Goal: Find specific page/section

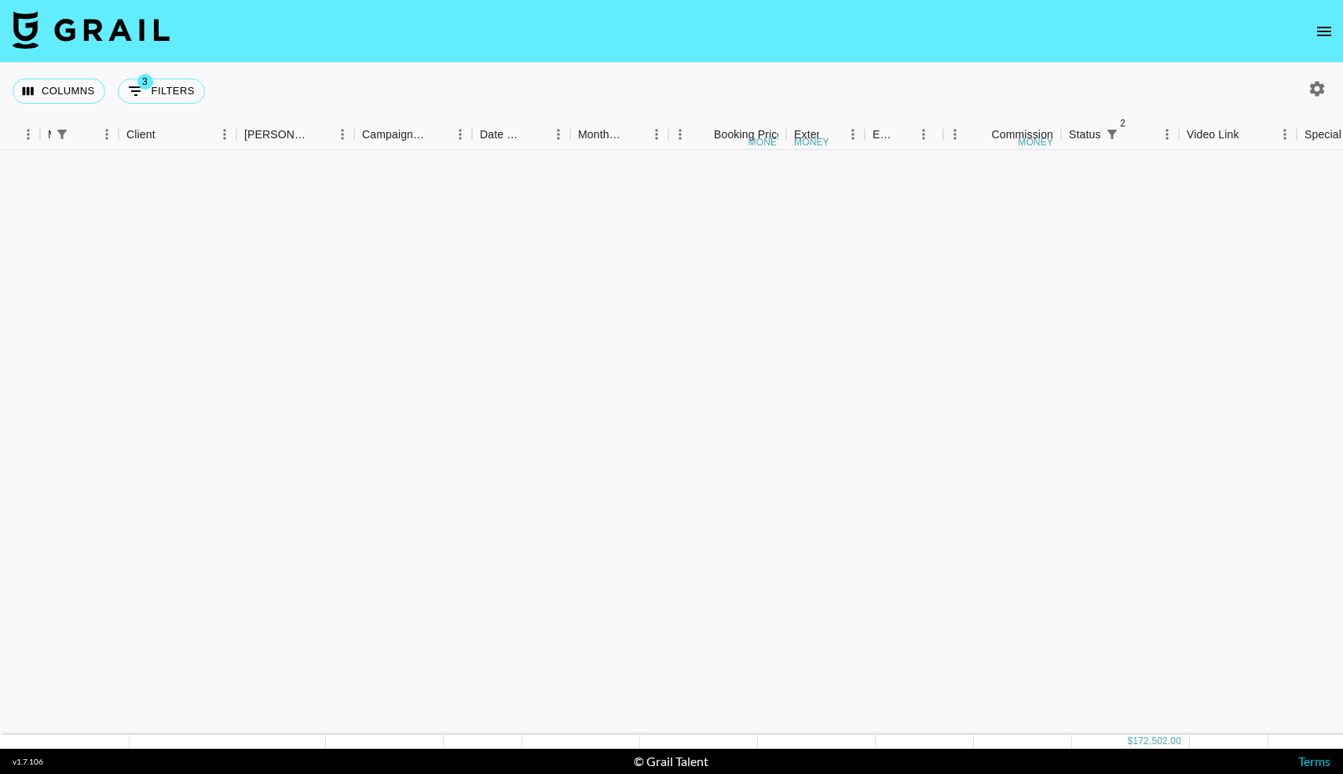
scroll to position [1707, 404]
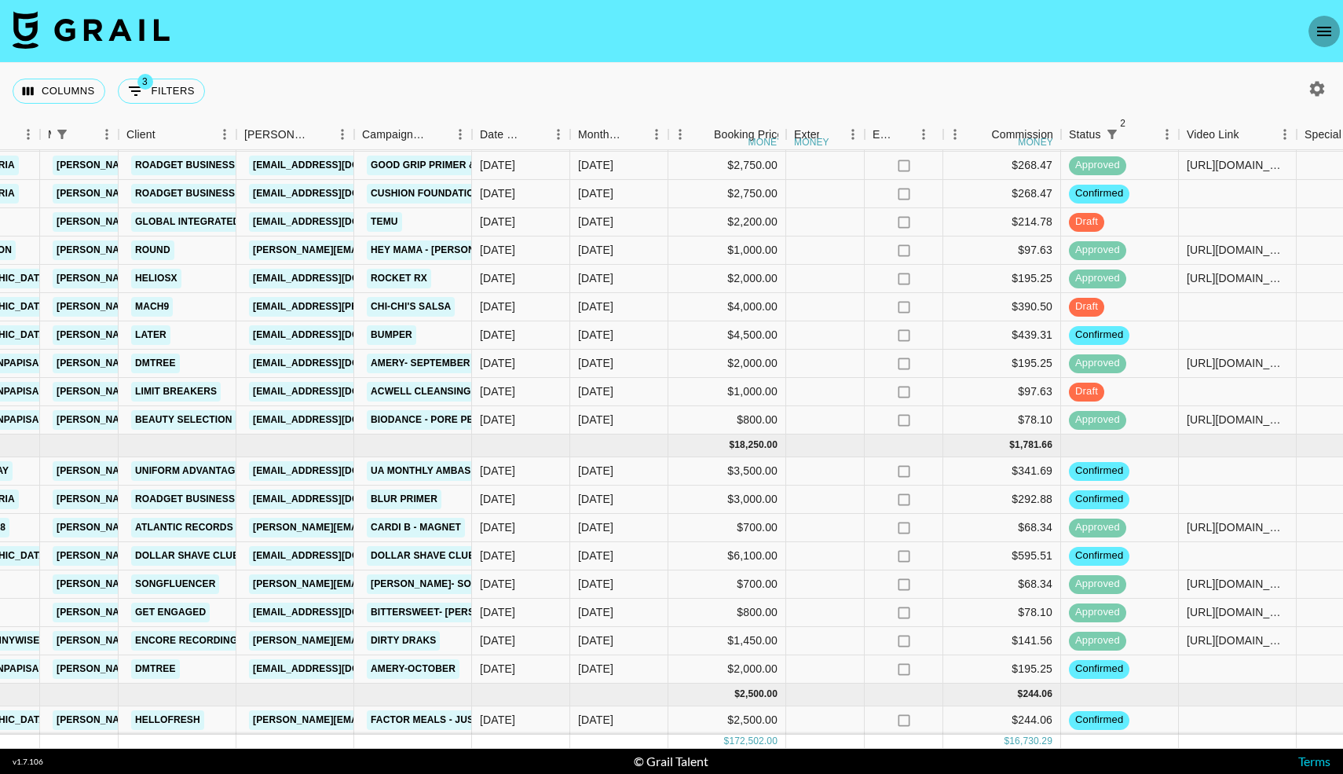
click at [1333, 28] on icon "open drawer" at bounding box center [1324, 31] width 19 height 19
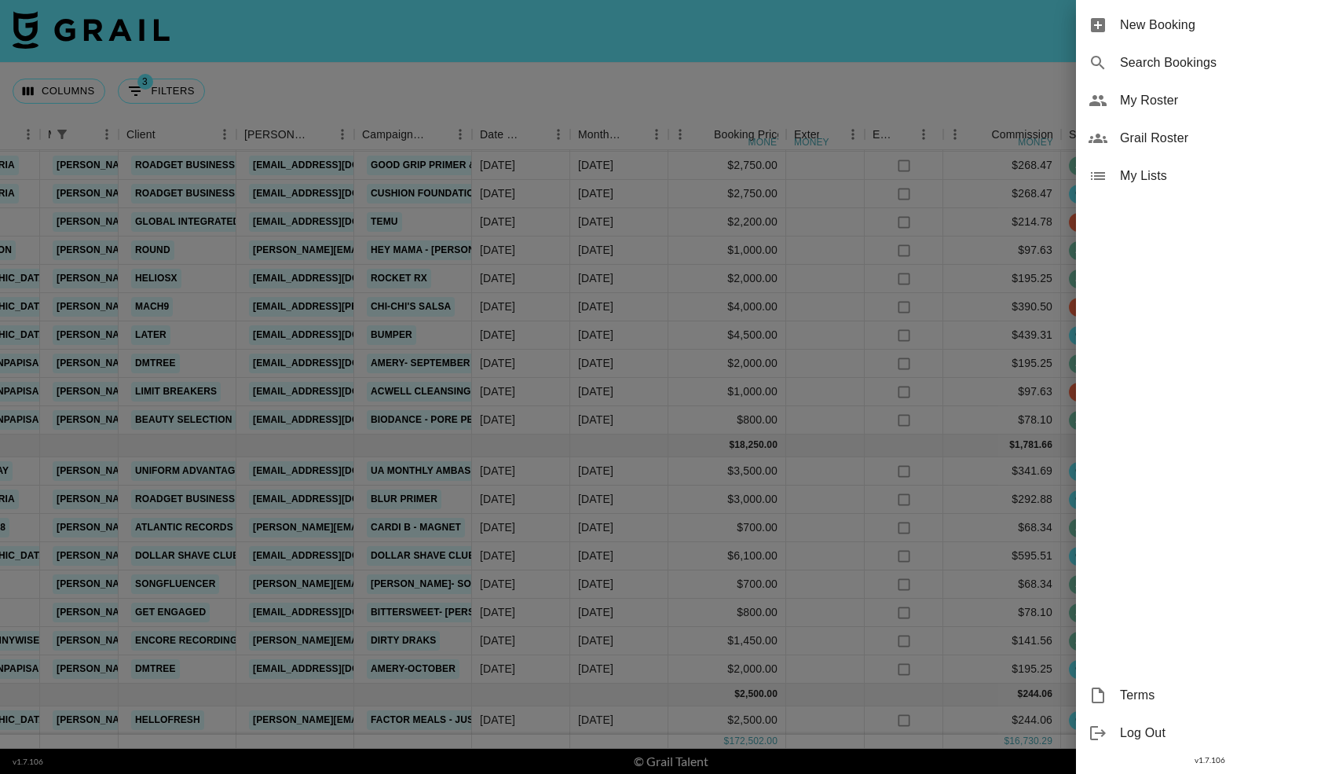
click at [1141, 102] on span "My Roster" at bounding box center [1225, 100] width 211 height 19
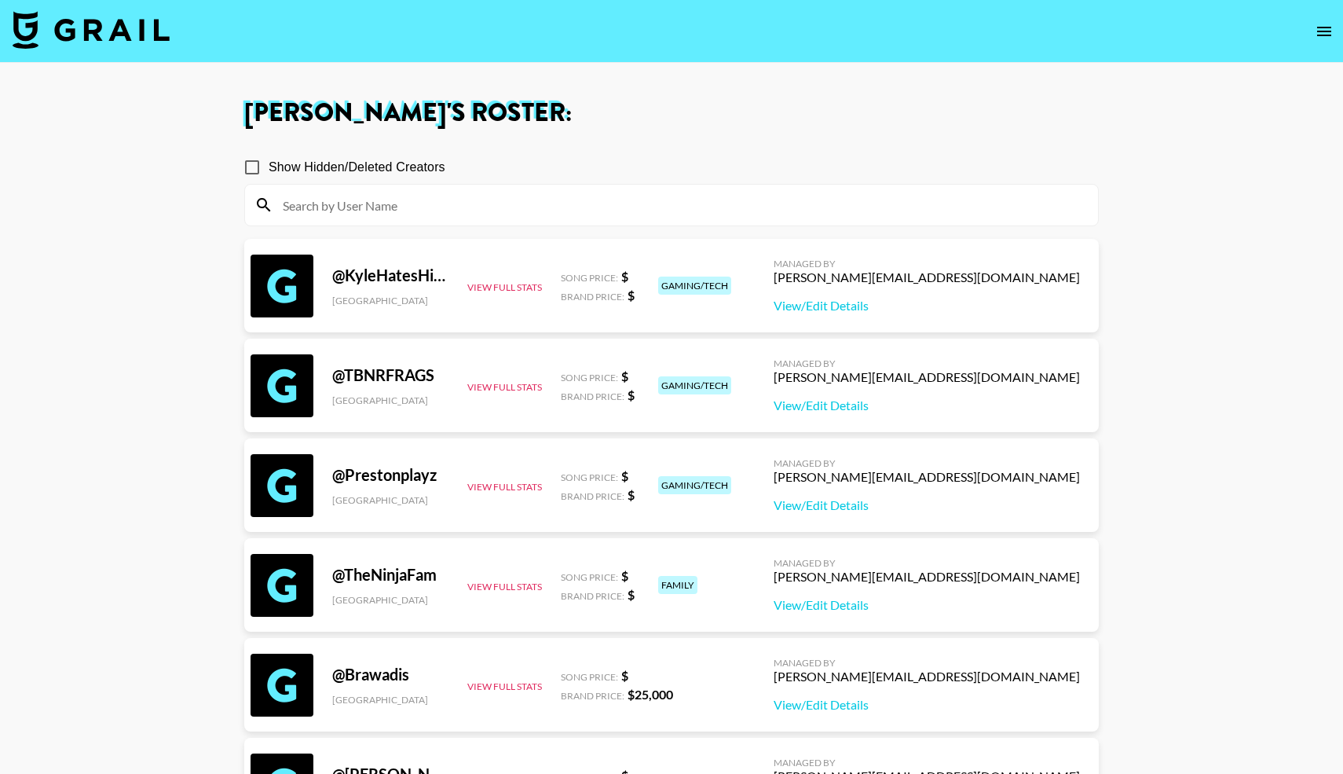
click at [418, 201] on input at bounding box center [680, 204] width 815 height 25
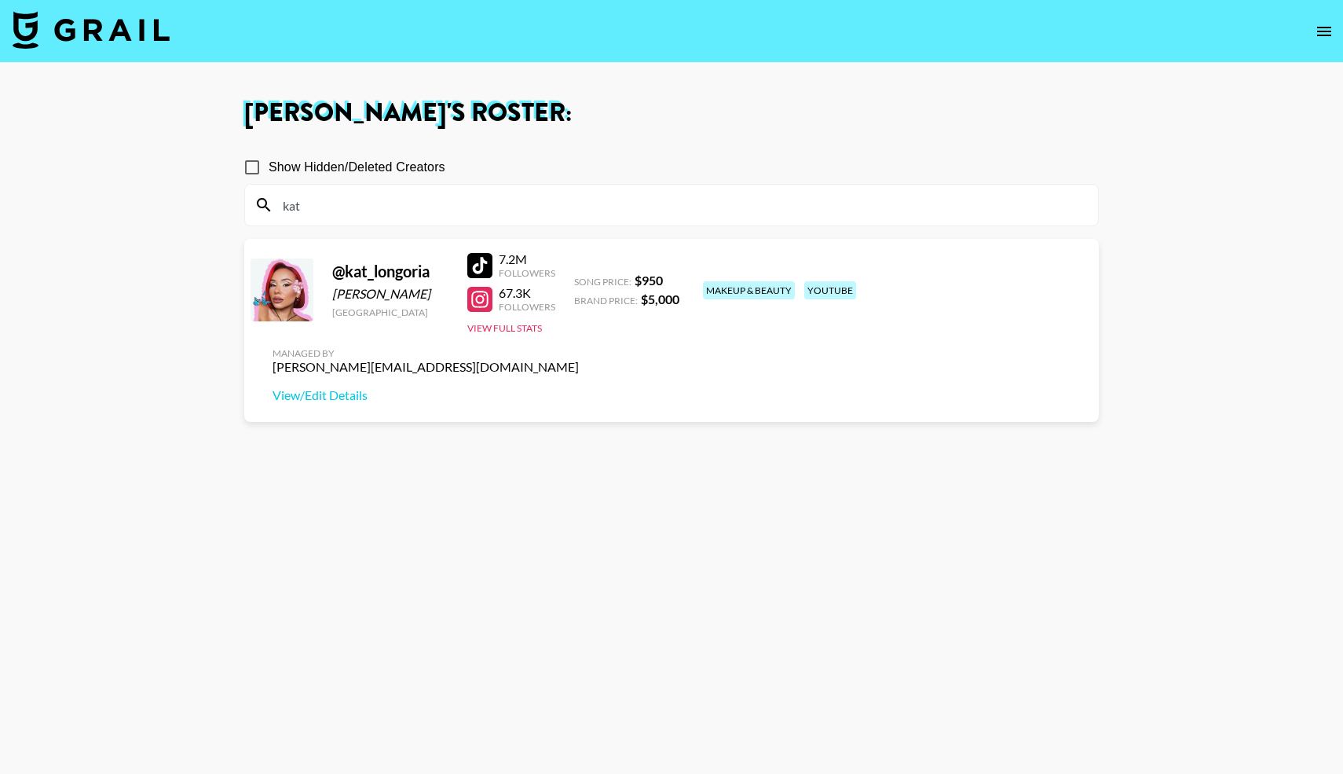
click at [487, 302] on div at bounding box center [479, 299] width 25 height 25
click at [483, 261] on div at bounding box center [479, 265] width 25 height 25
click at [486, 328] on button "View Full Stats" at bounding box center [504, 328] width 75 height 12
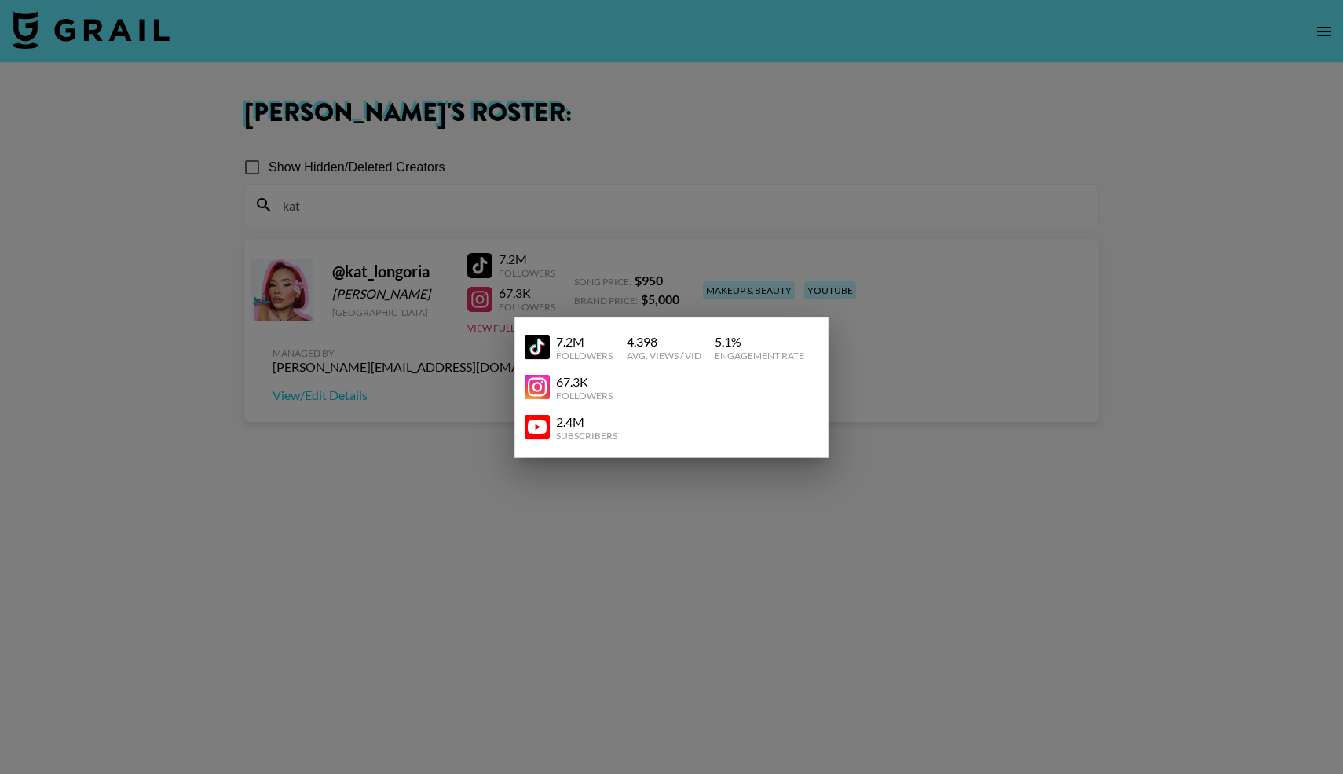
click at [540, 436] on img at bounding box center [537, 427] width 25 height 25
click at [544, 217] on div at bounding box center [671, 387] width 1343 height 774
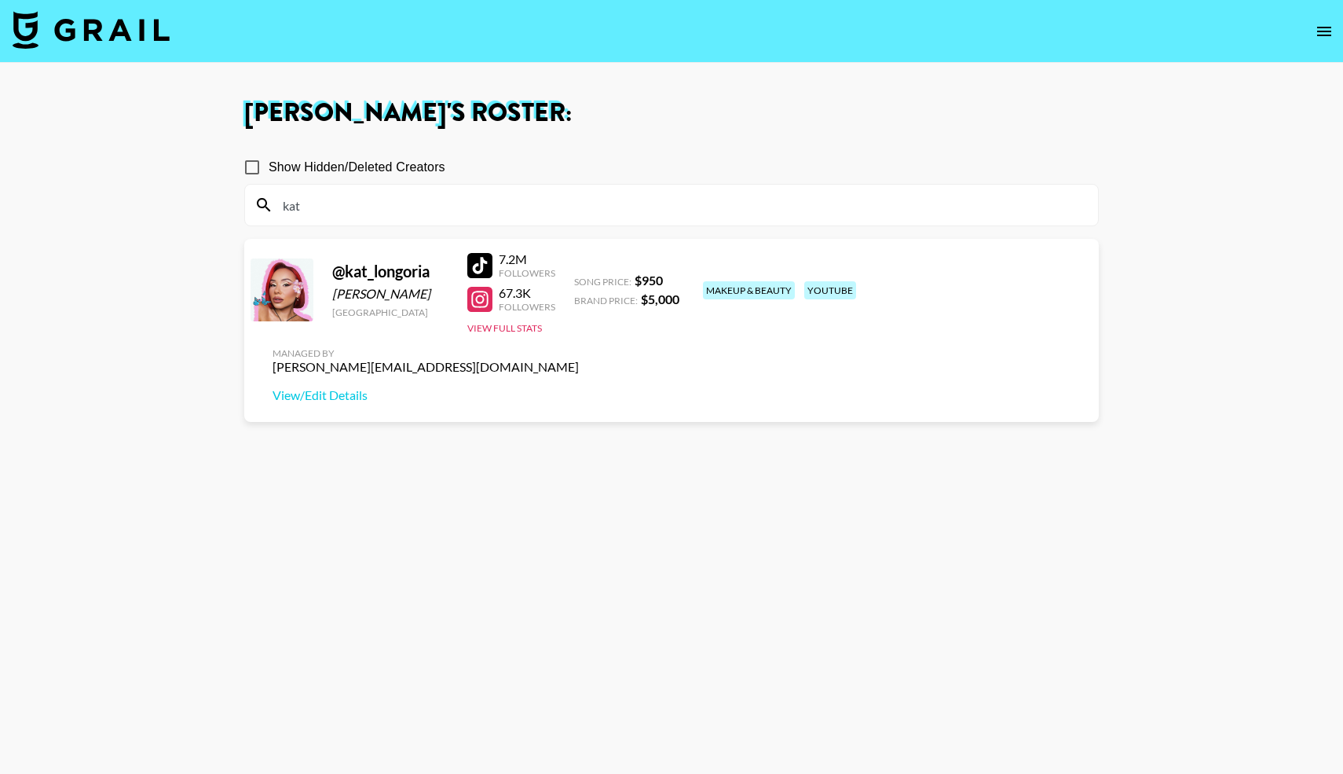
drag, startPoint x: 313, startPoint y: 199, endPoint x: 268, endPoint y: 200, distance: 44.8
click at [268, 200] on div "kat" at bounding box center [671, 205] width 853 height 41
click at [294, 282] on div at bounding box center [282, 289] width 63 height 63
click at [481, 298] on div at bounding box center [479, 299] width 25 height 25
click at [472, 265] on div at bounding box center [479, 265] width 25 height 25
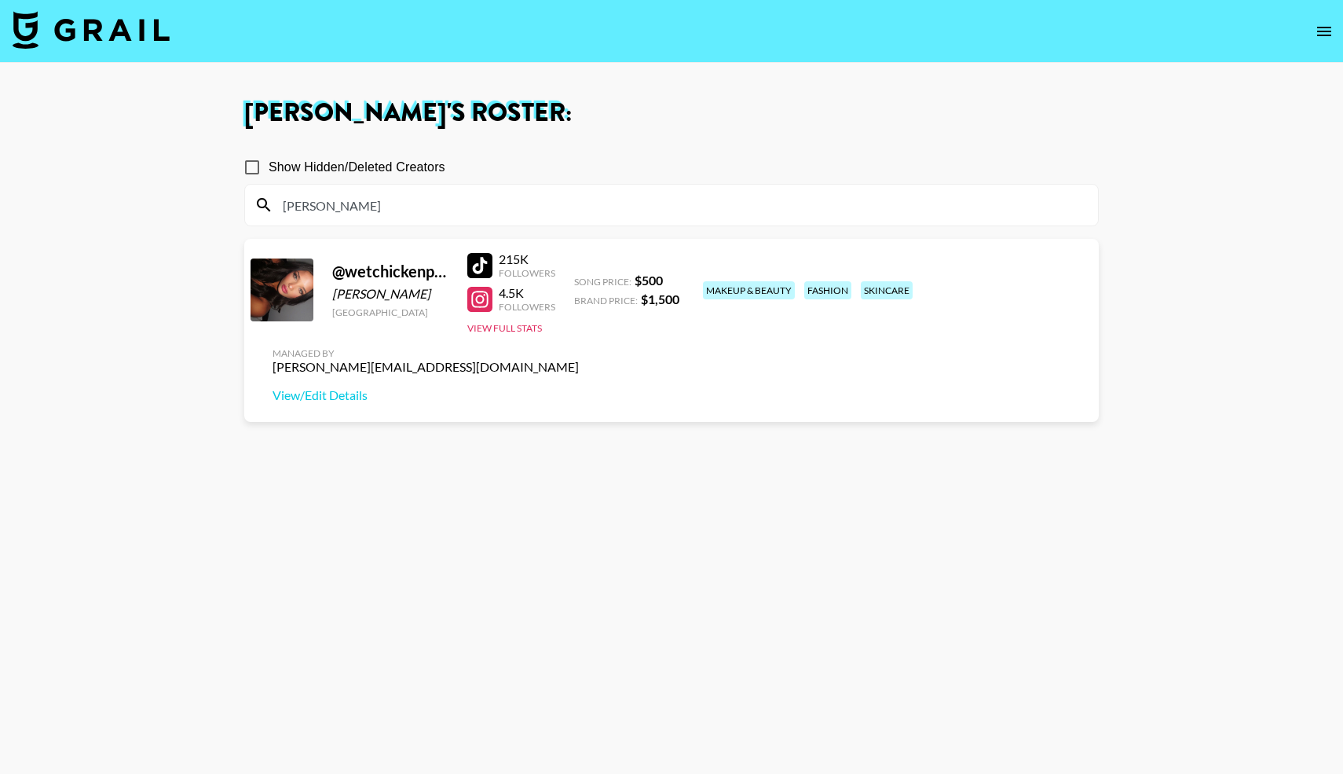
drag, startPoint x: 324, startPoint y: 205, endPoint x: 244, endPoint y: 200, distance: 80.3
click at [245, 200] on div "[PERSON_NAME]" at bounding box center [671, 205] width 853 height 41
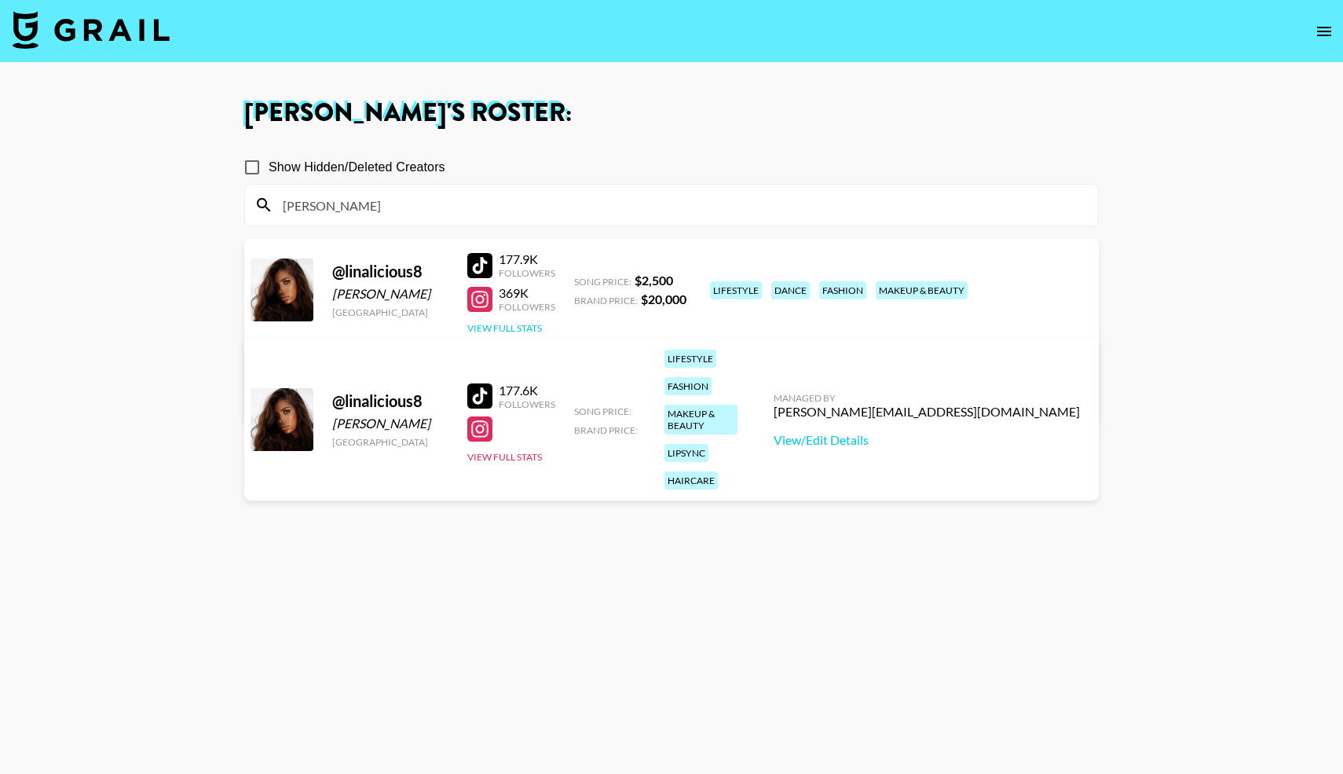
type input "[PERSON_NAME]"
click at [510, 328] on button "View Full Stats" at bounding box center [504, 328] width 75 height 12
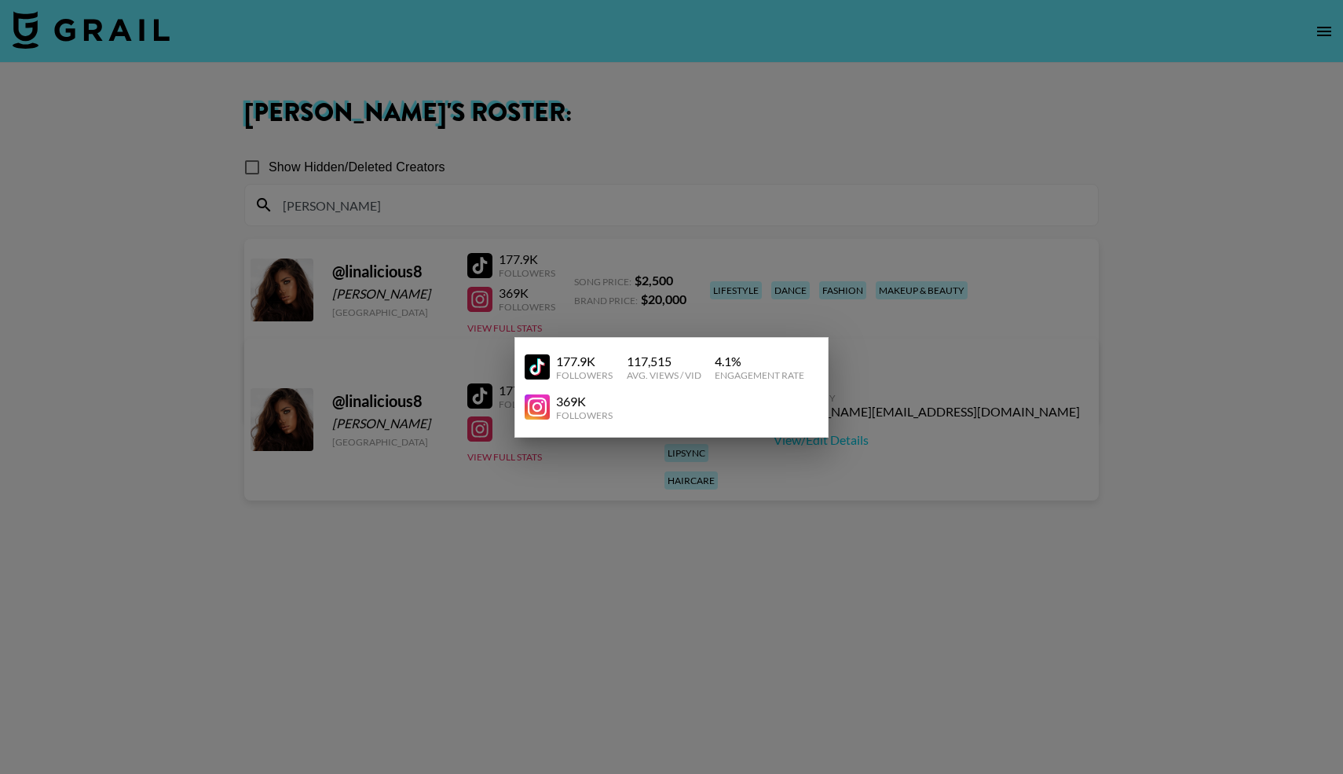
click at [575, 318] on div at bounding box center [671, 387] width 1343 height 774
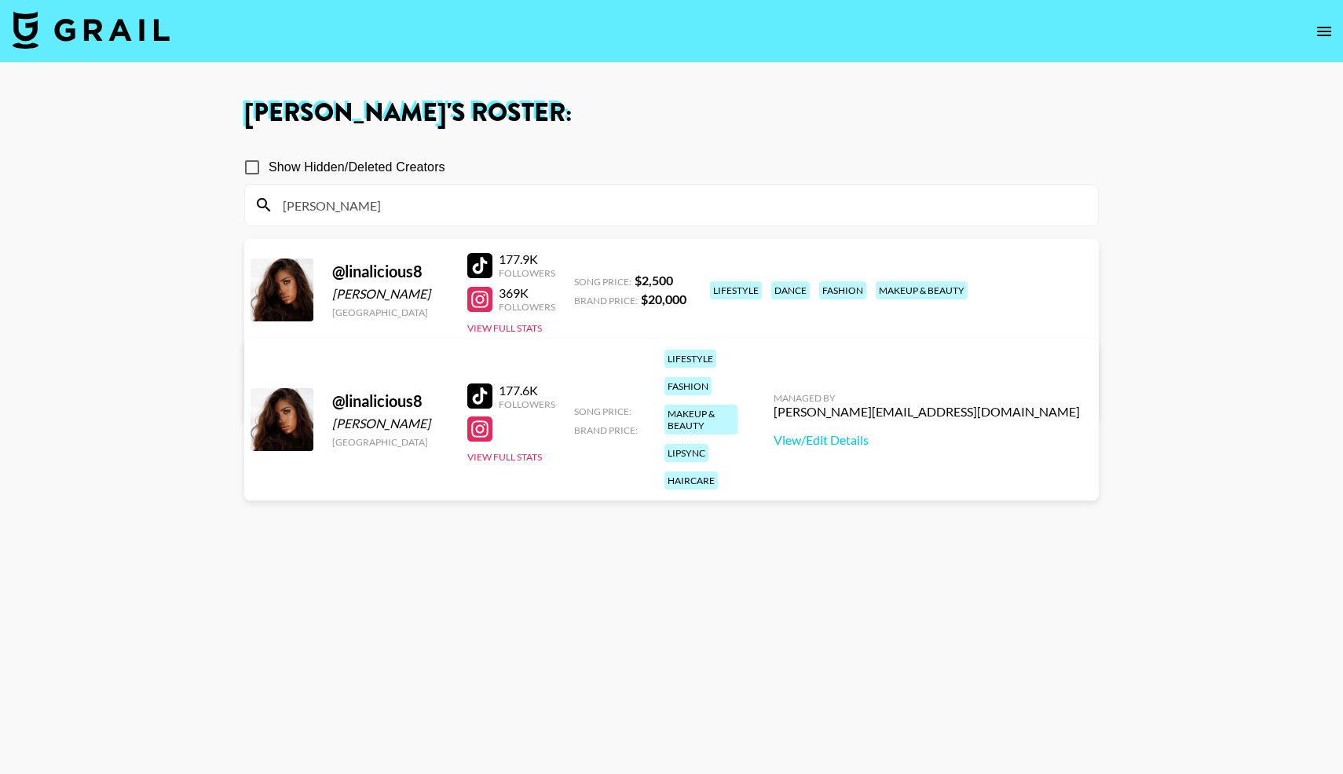
click at [479, 265] on div at bounding box center [479, 265] width 25 height 25
click at [481, 296] on div at bounding box center [479, 299] width 25 height 25
drag, startPoint x: 313, startPoint y: 203, endPoint x: 197, endPoint y: 208, distance: 116.4
click at [197, 208] on main "[PERSON_NAME] 's Roster: Show Hidden/Deleted Creators [PERSON_NAME] @ linalicio…" at bounding box center [671, 443] width 1343 height 761
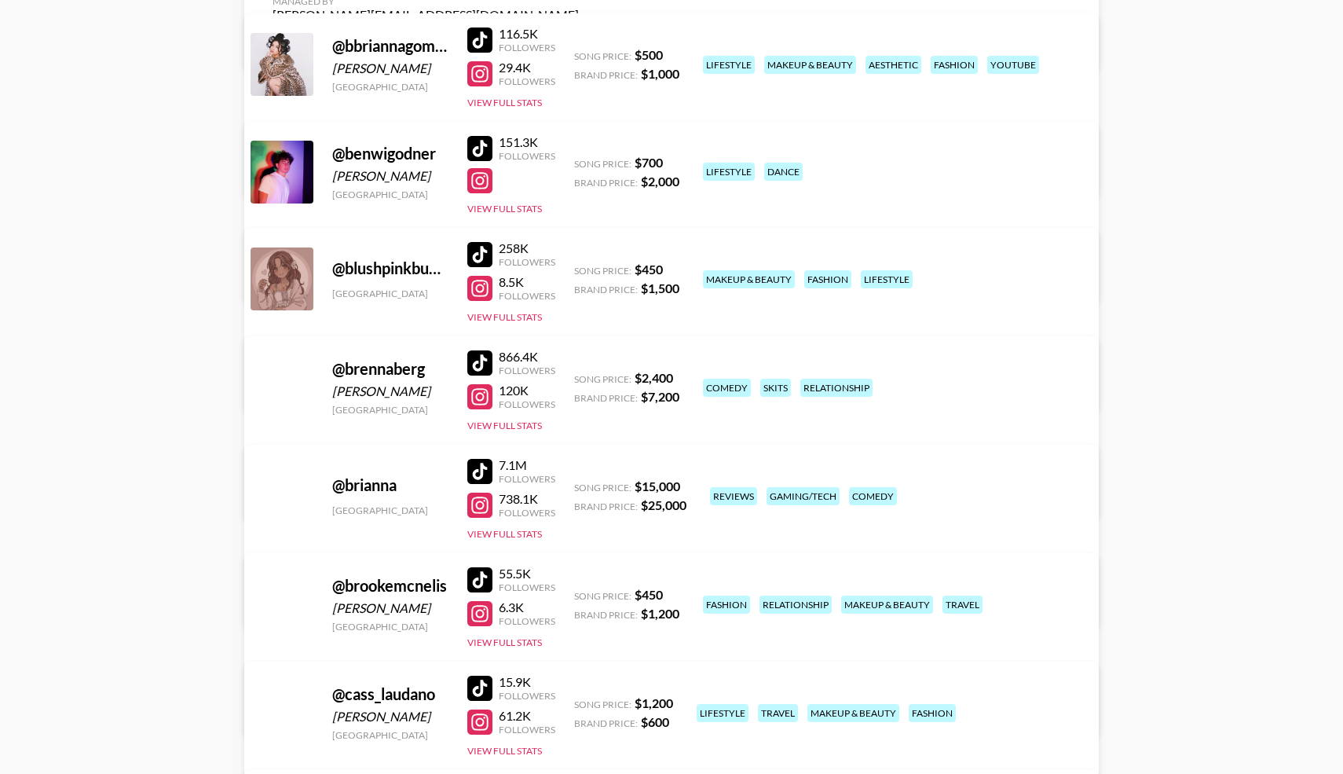
scroll to position [2651, 0]
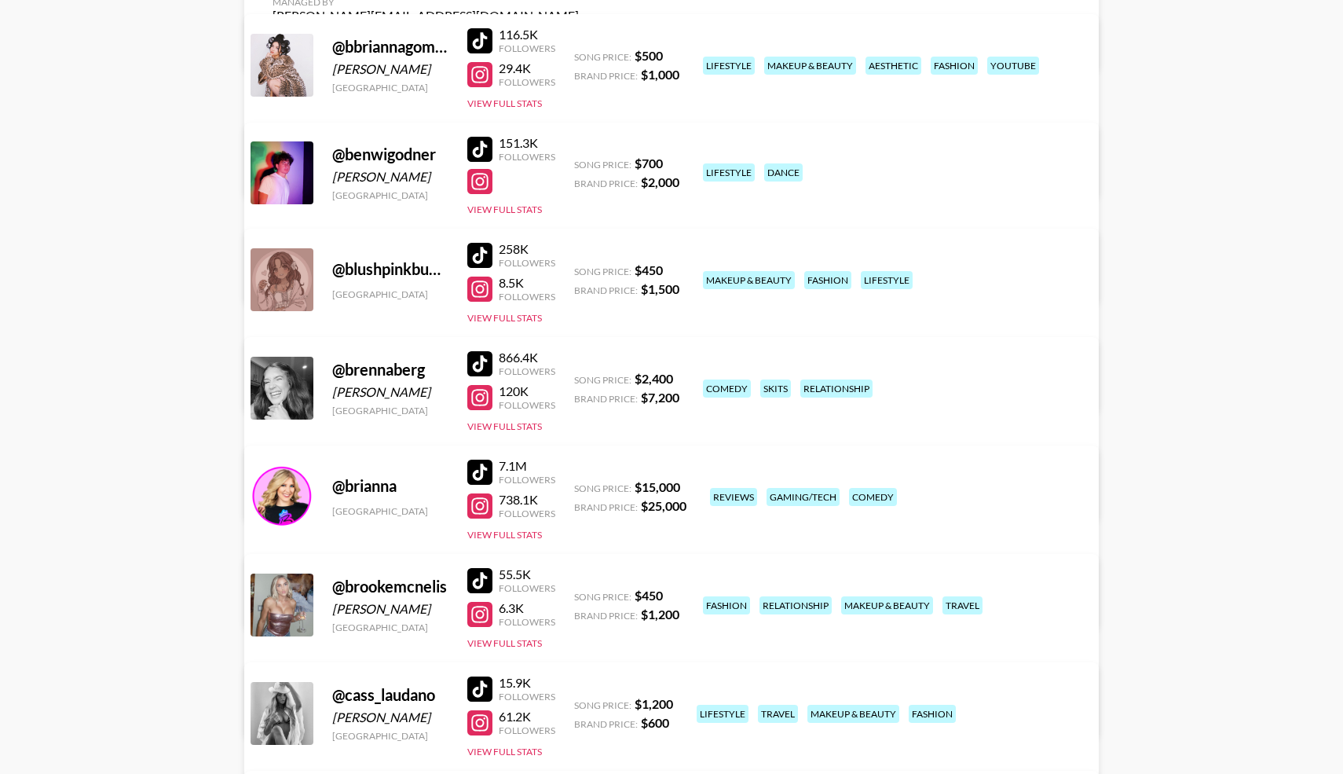
click at [486, 44] on div at bounding box center [479, 40] width 25 height 25
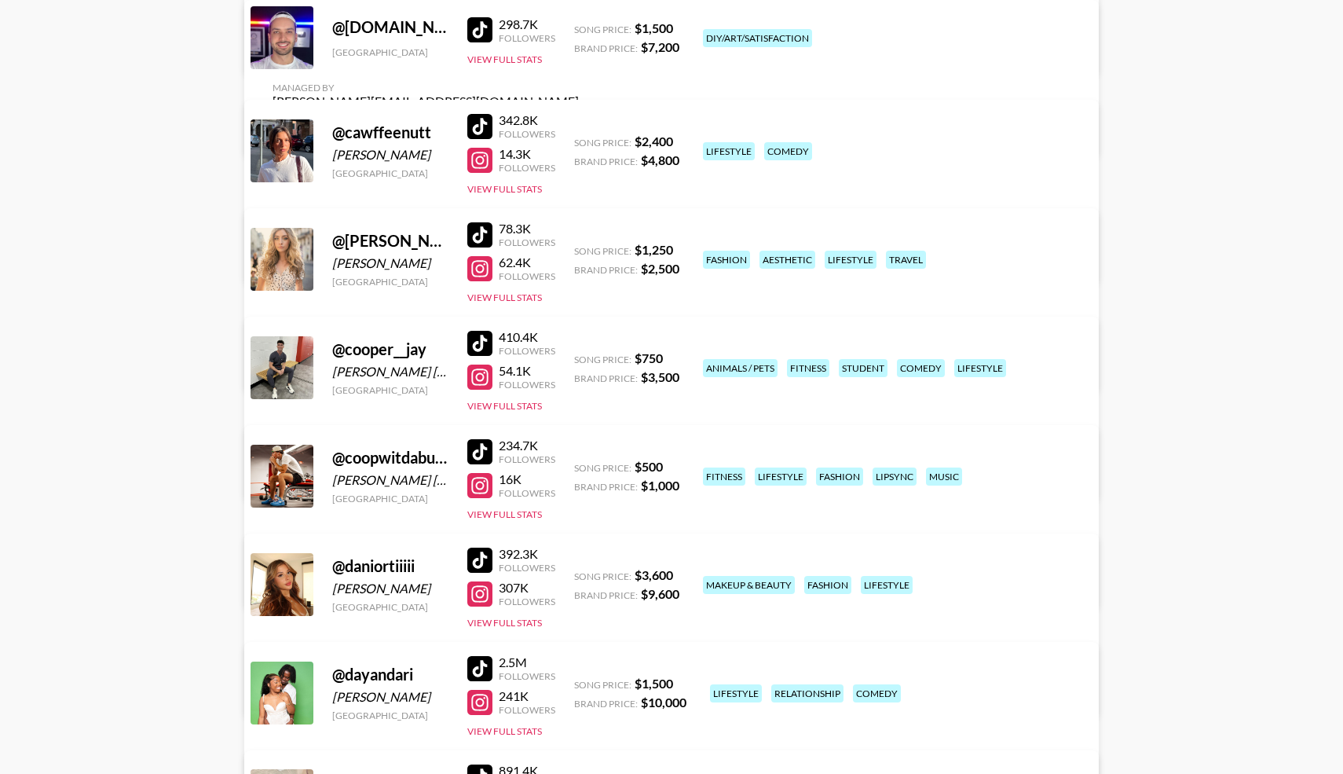
scroll to position [3424, 0]
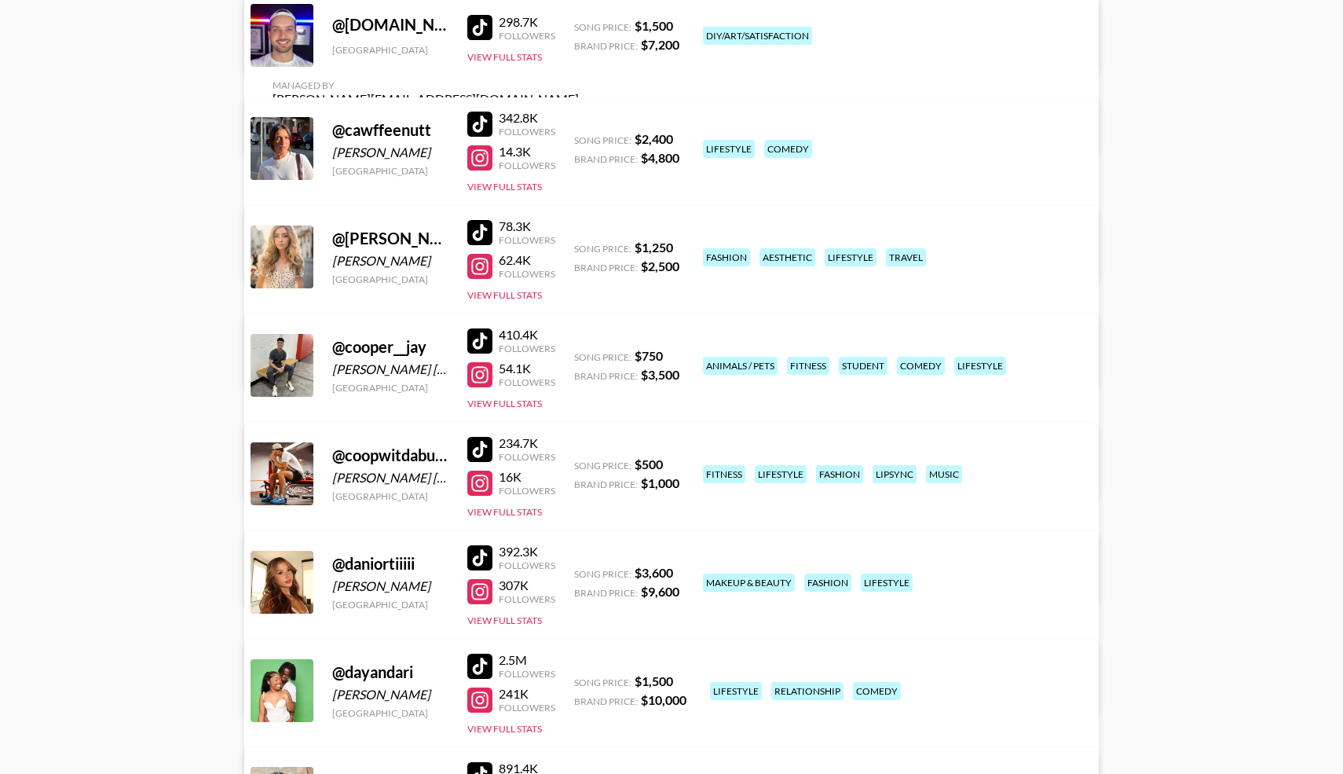
click at [477, 233] on div at bounding box center [479, 232] width 25 height 25
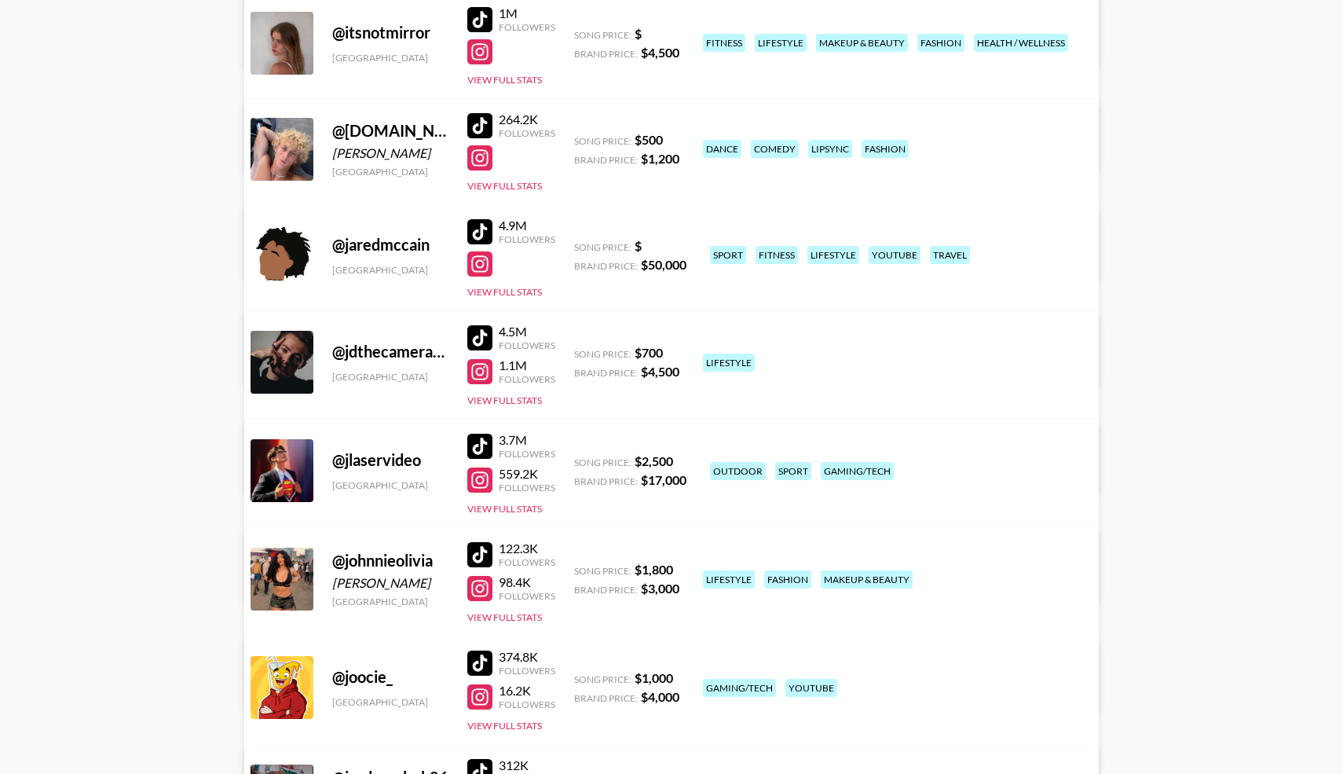
scroll to position [5443, 0]
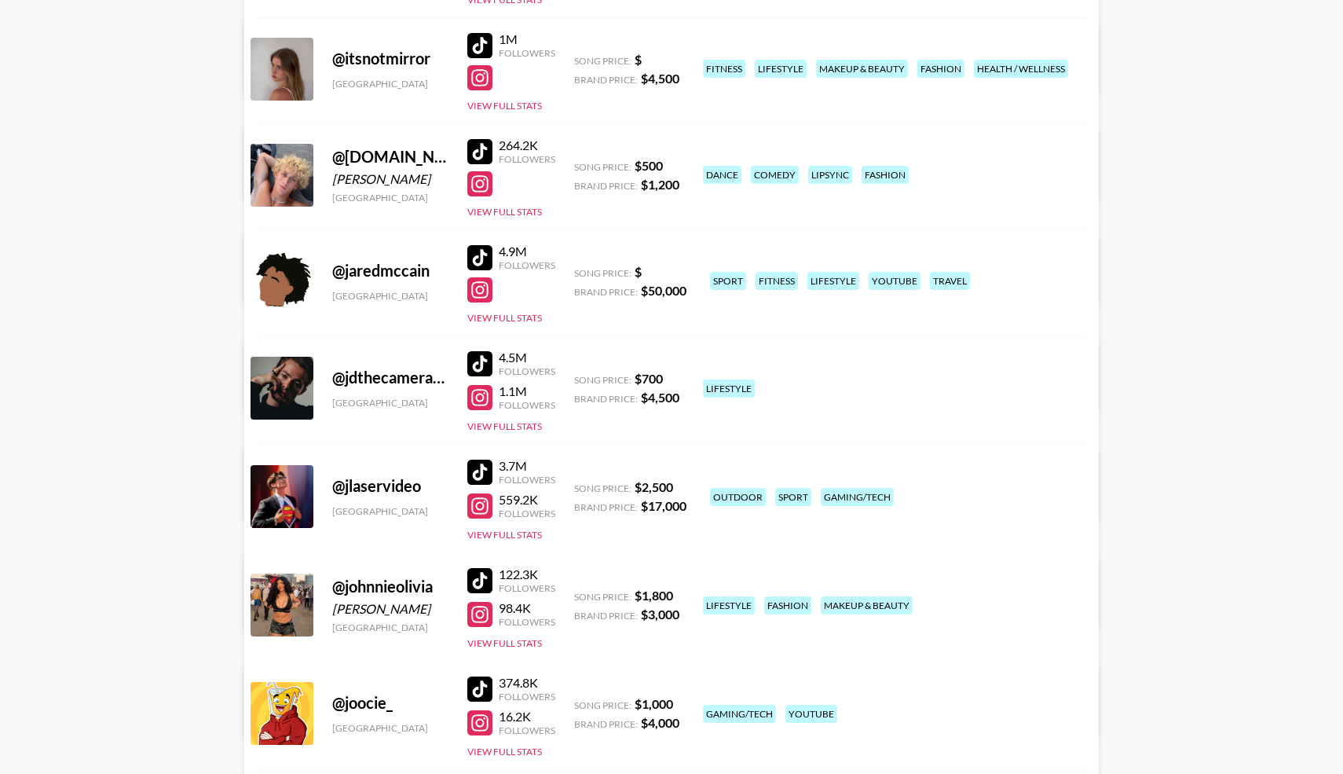
click at [479, 50] on div at bounding box center [479, 45] width 25 height 25
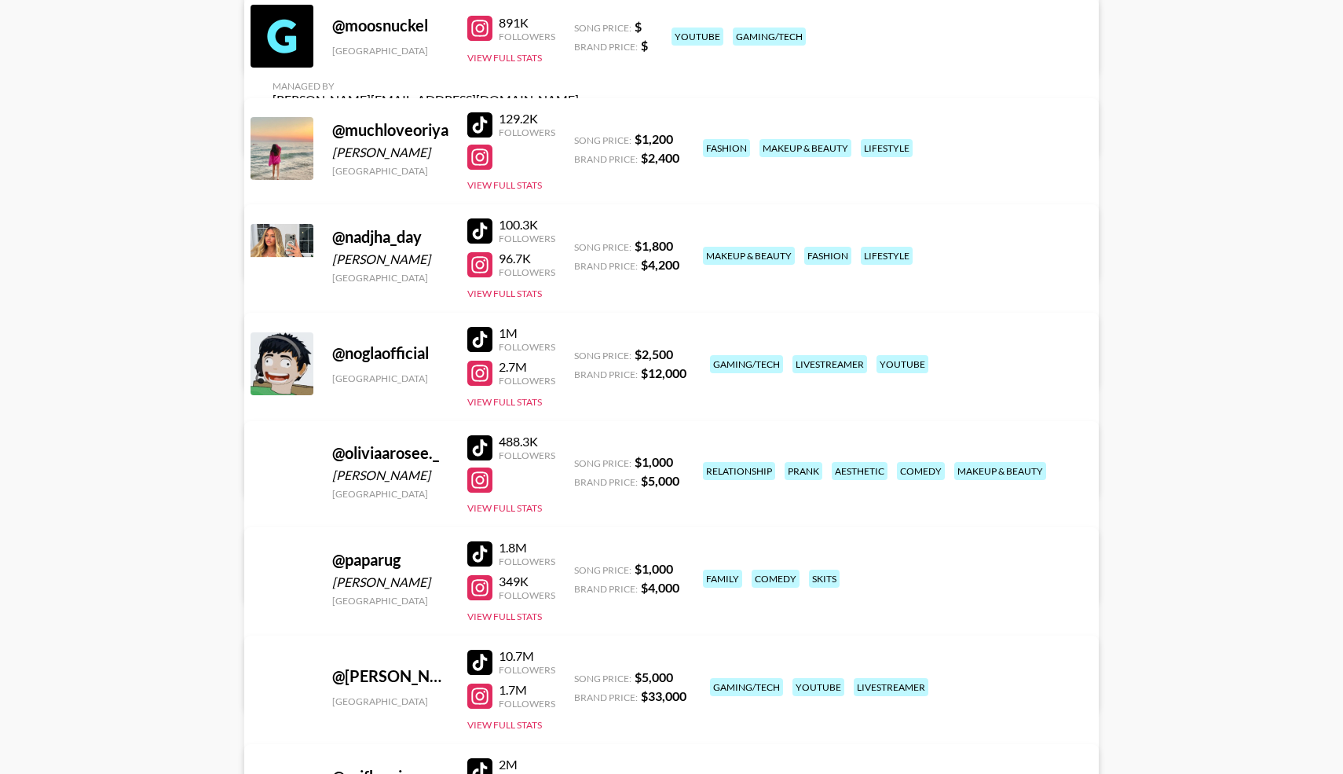
scroll to position [8063, 0]
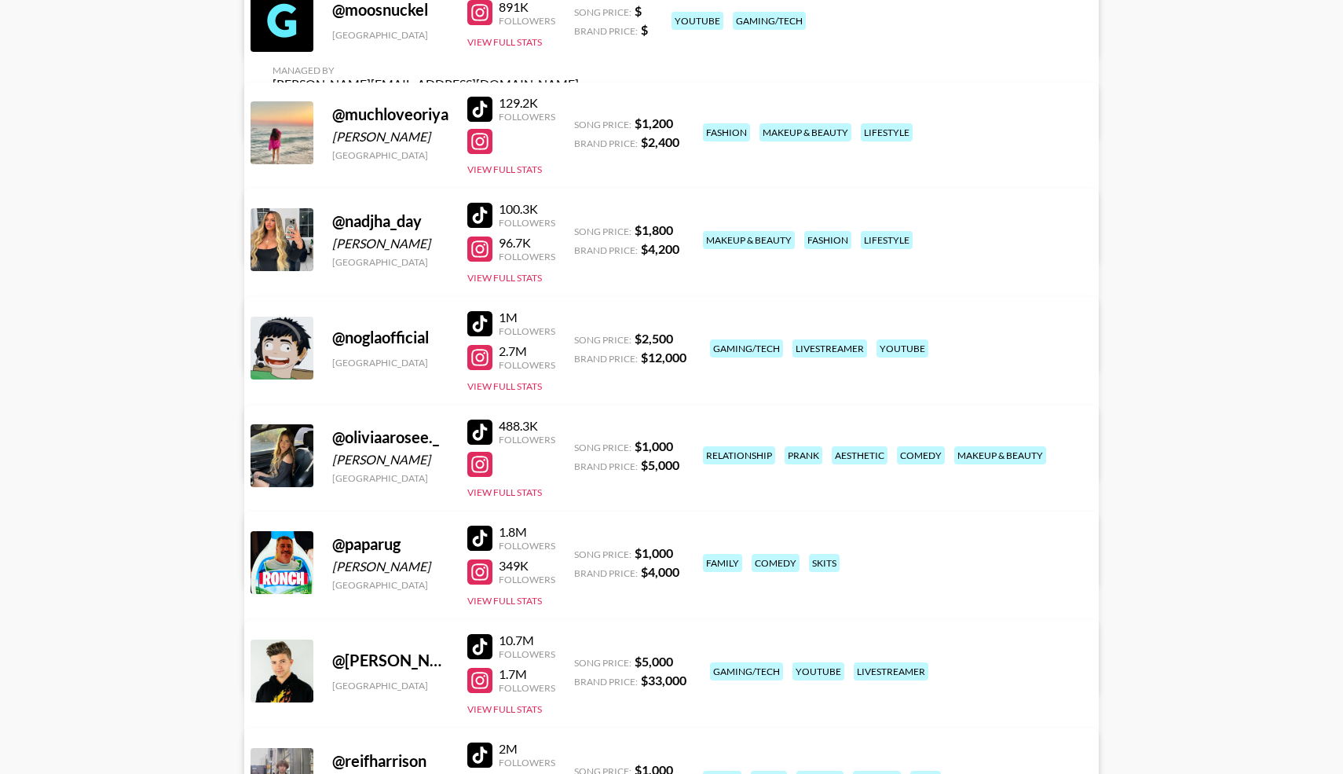
click at [485, 433] on div at bounding box center [479, 431] width 25 height 25
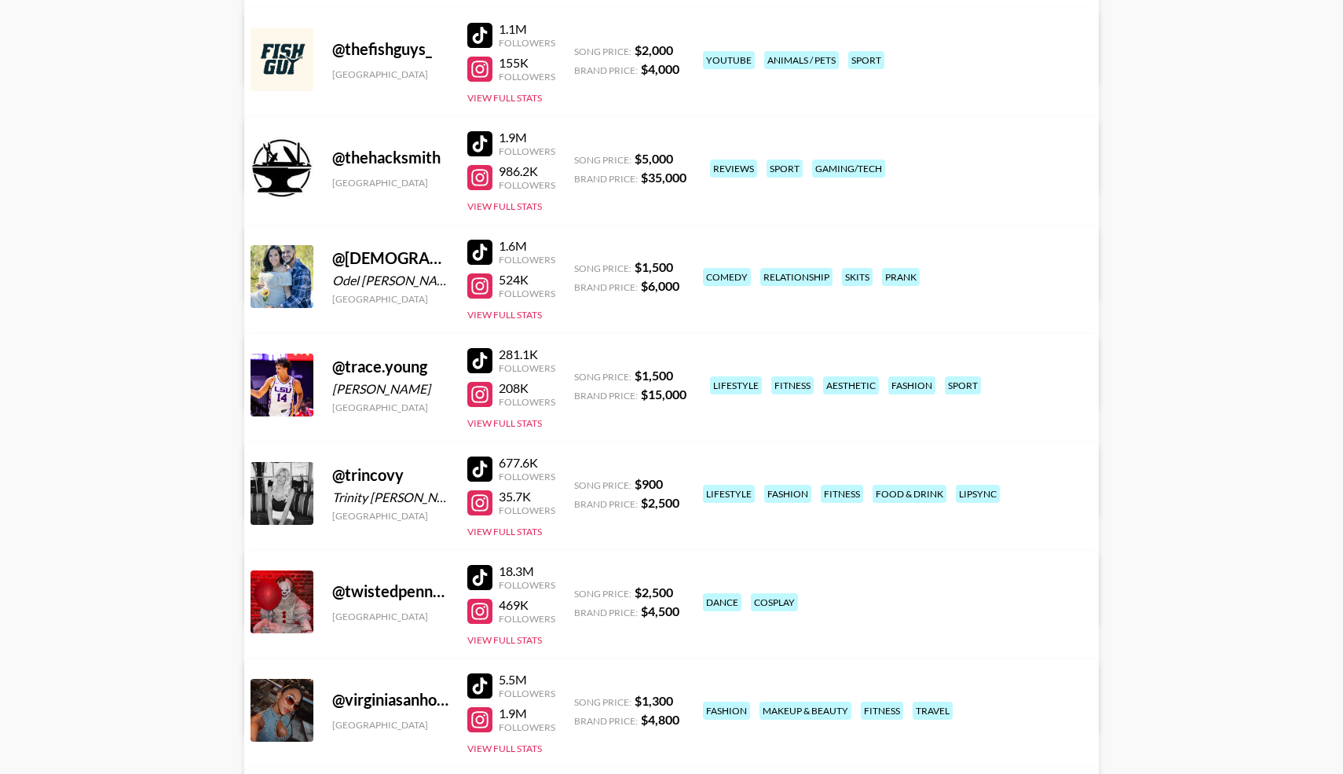
scroll to position [9971, 0]
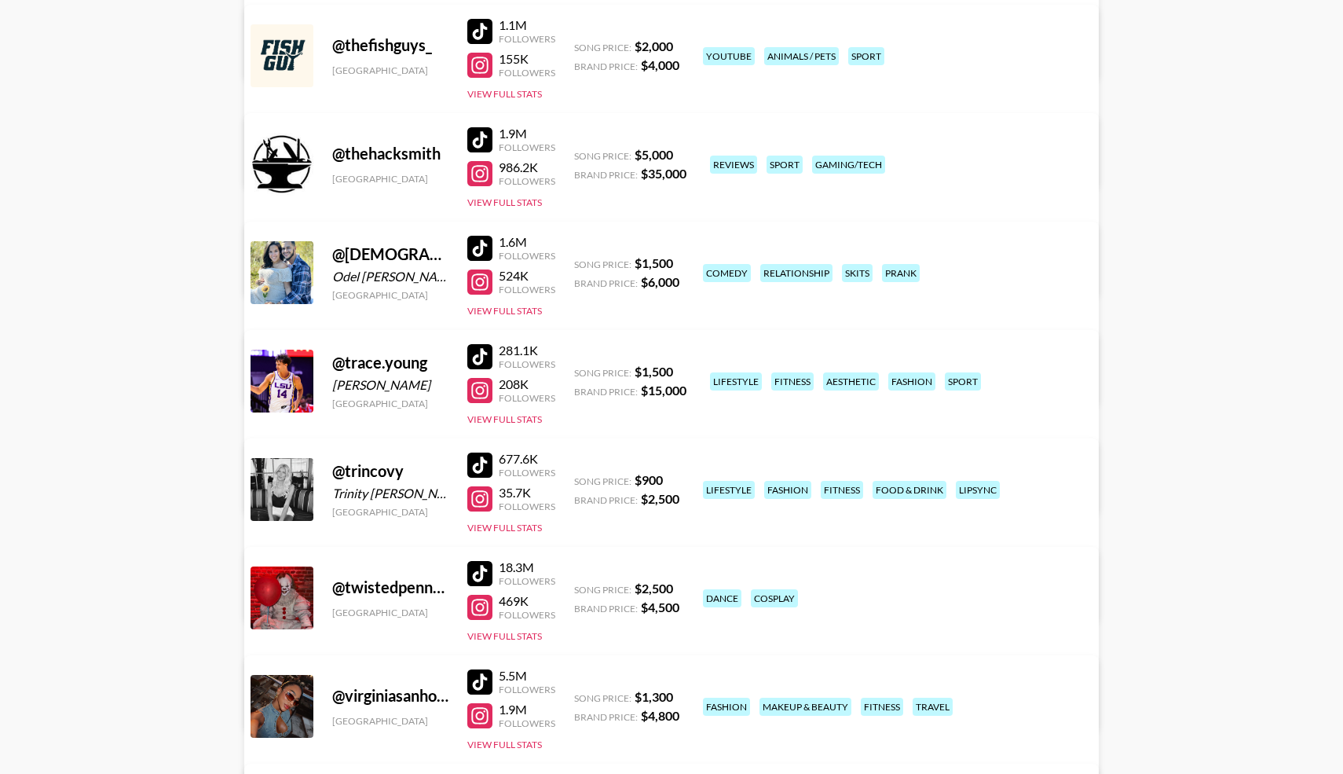
click at [477, 463] on div at bounding box center [479, 464] width 25 height 25
click at [488, 496] on div at bounding box center [479, 498] width 25 height 25
click at [481, 279] on div at bounding box center [479, 281] width 25 height 25
click at [482, 254] on div at bounding box center [479, 248] width 25 height 25
click at [488, 310] on button "View Full Stats" at bounding box center [504, 311] width 75 height 12
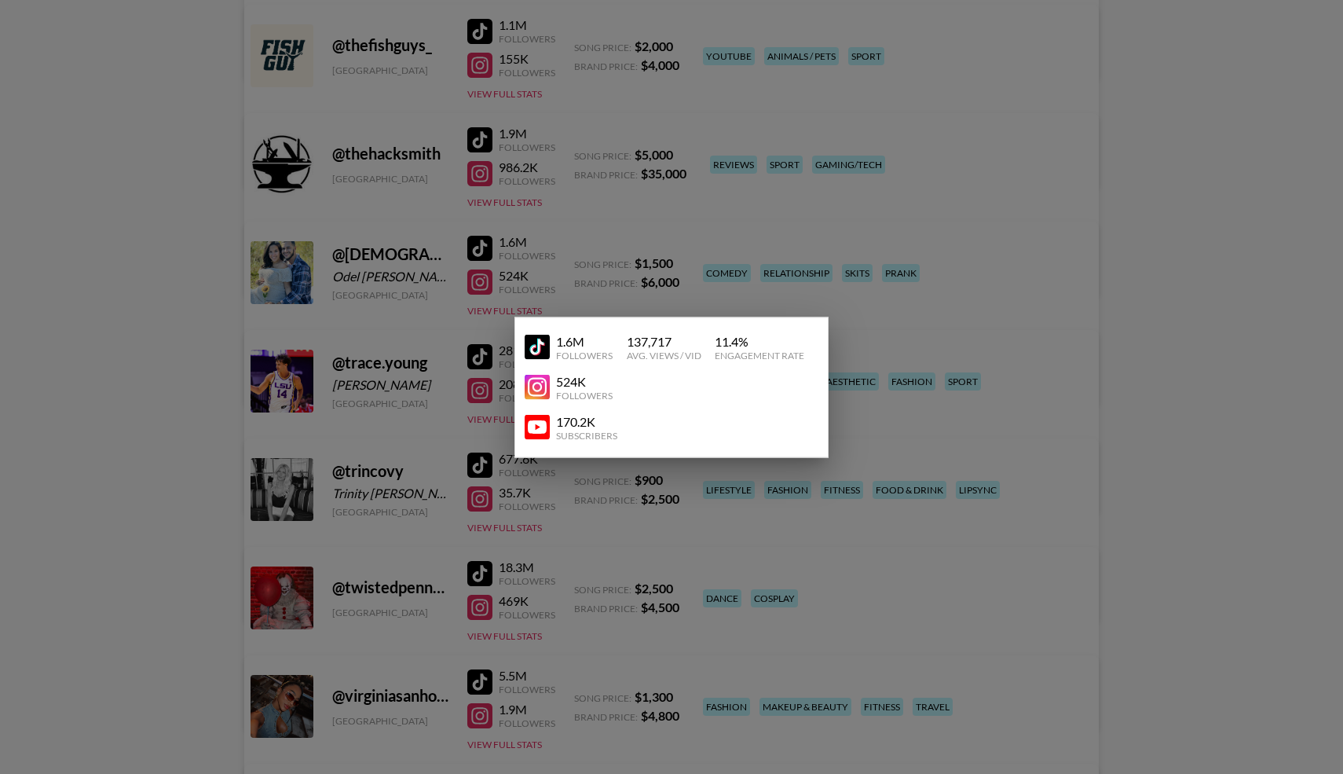
click at [535, 430] on img at bounding box center [537, 427] width 25 height 25
click at [444, 326] on div at bounding box center [671, 387] width 1343 height 774
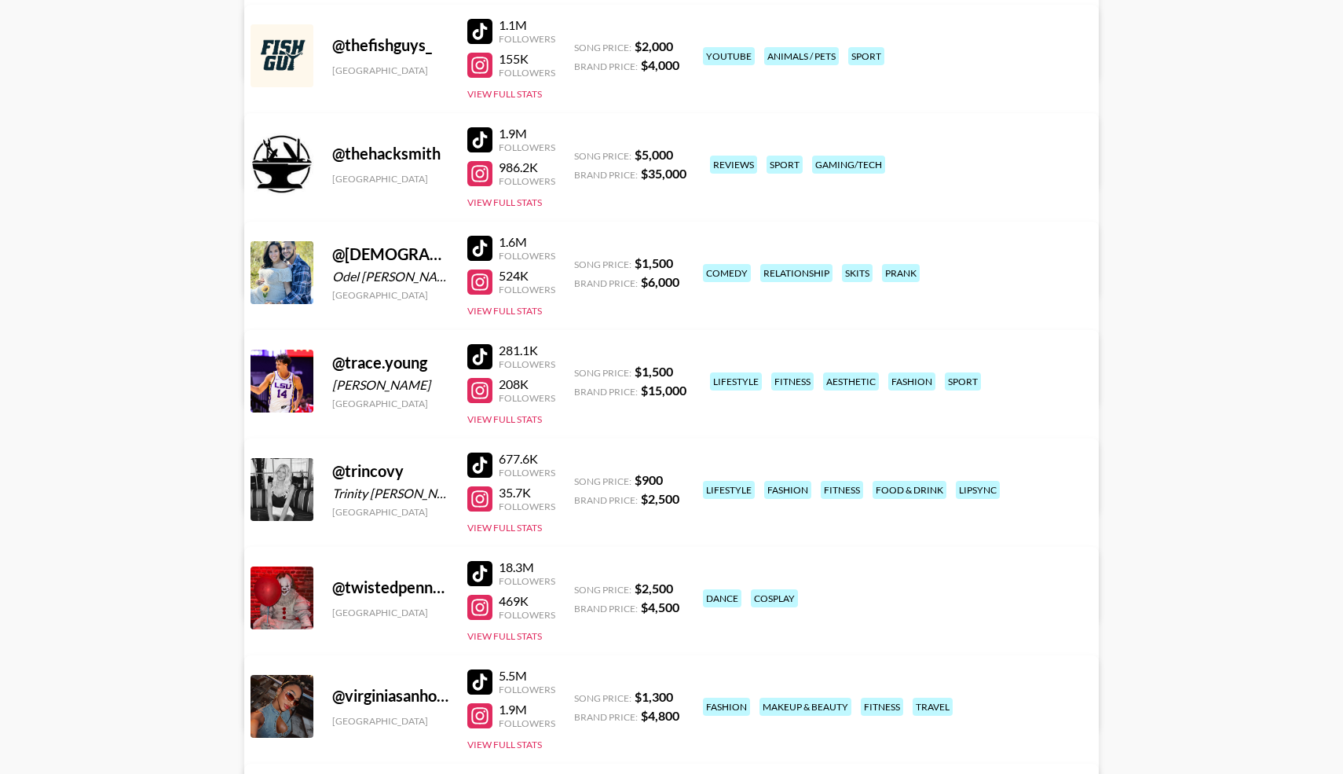
click at [482, 244] on div at bounding box center [479, 248] width 25 height 25
click at [481, 281] on div at bounding box center [479, 281] width 25 height 25
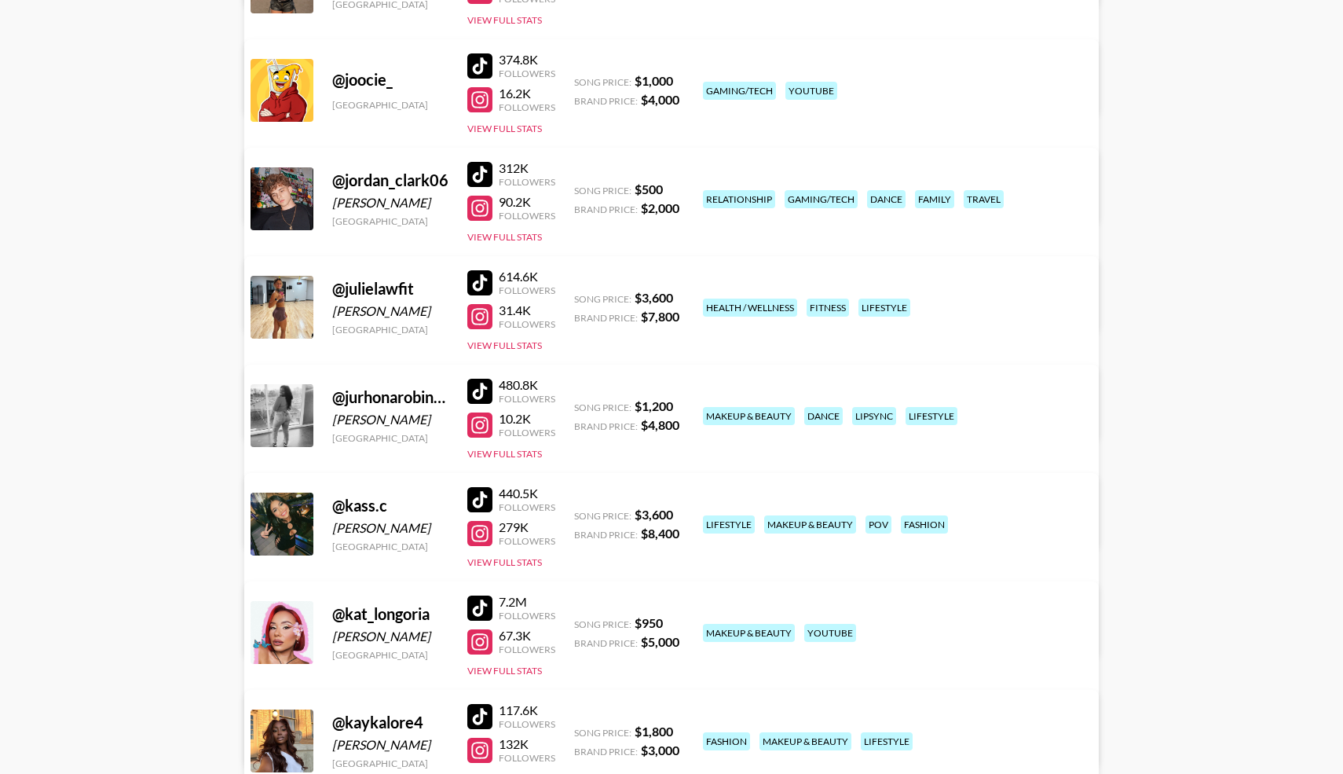
scroll to position [6059, 0]
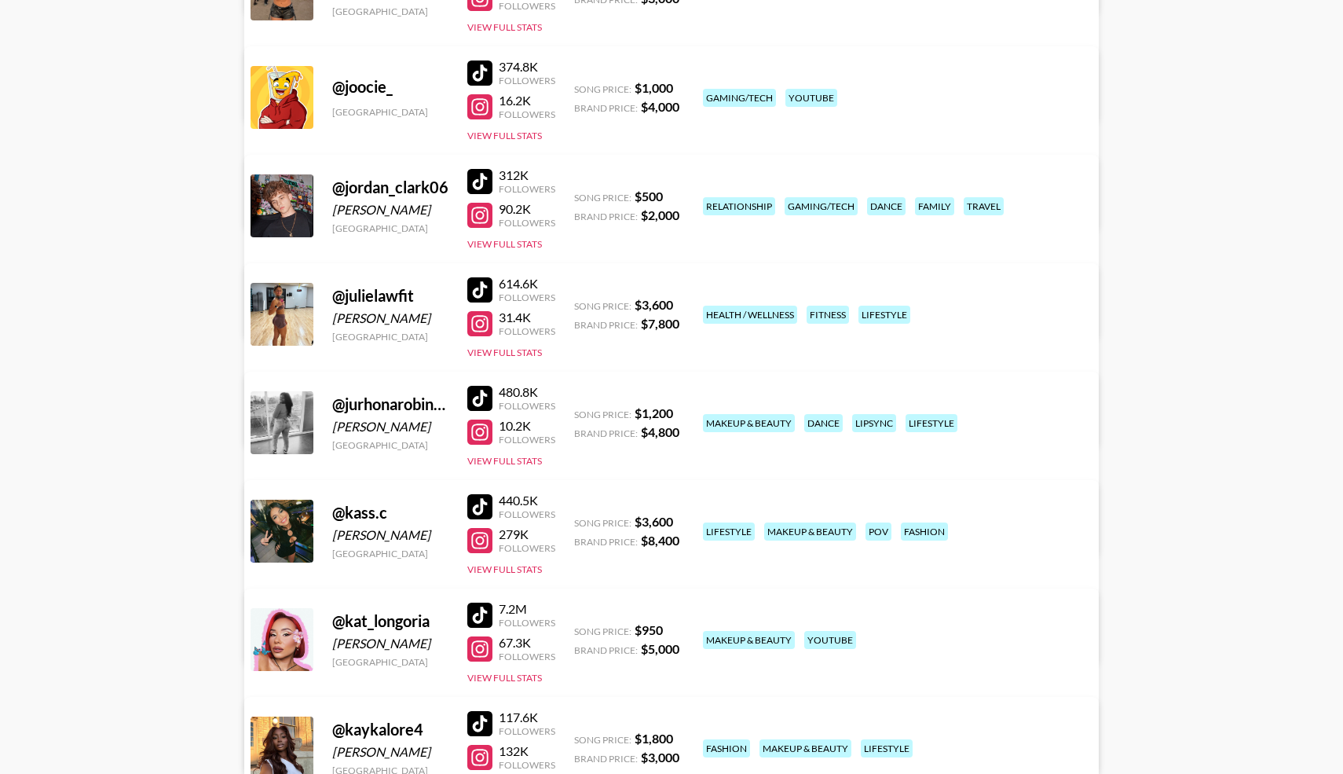
click at [479, 220] on div at bounding box center [479, 215] width 25 height 25
click at [476, 174] on div at bounding box center [479, 181] width 25 height 25
